Goal: Information Seeking & Learning: Understand process/instructions

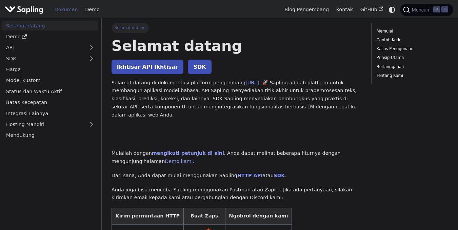
click at [283, 68] on p "Ikhtisar API Ikhtisar SDK" at bounding box center [237, 67] width 250 height 9
click at [383, 29] on font "Memulai" at bounding box center [385, 31] width 17 height 5
